Goal: Navigation & Orientation: Go to known website

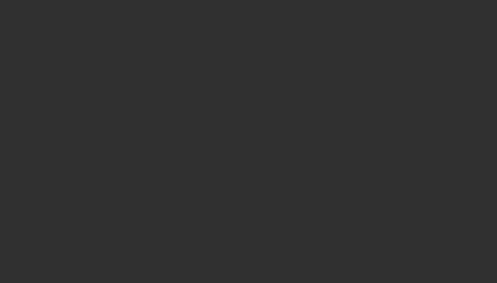
click at [41, 0] on html at bounding box center [248, 141] width 497 height 283
